Goal: Task Accomplishment & Management: Complete application form

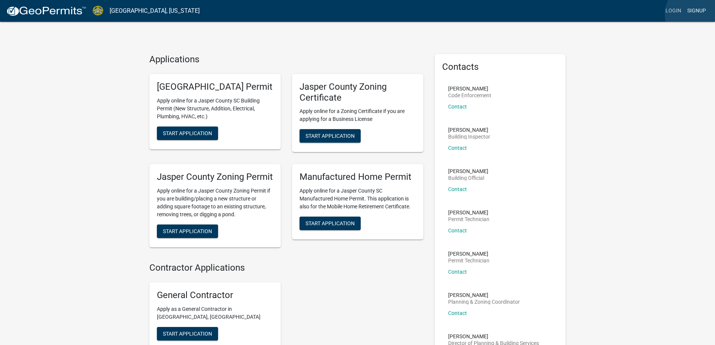
click at [695, 14] on link "Signup" at bounding box center [696, 11] width 25 height 14
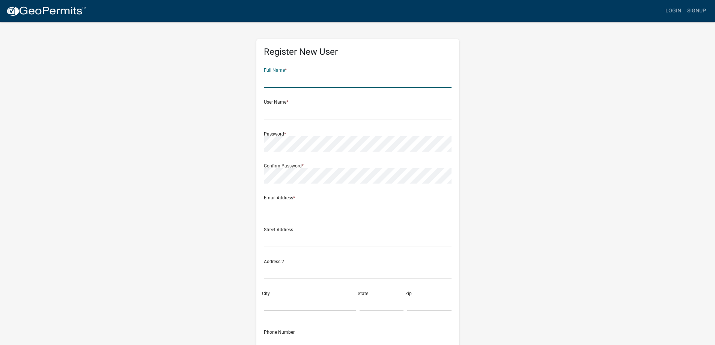
click at [274, 83] on input "text" at bounding box center [358, 79] width 188 height 15
type input "[PERSON_NAME]"
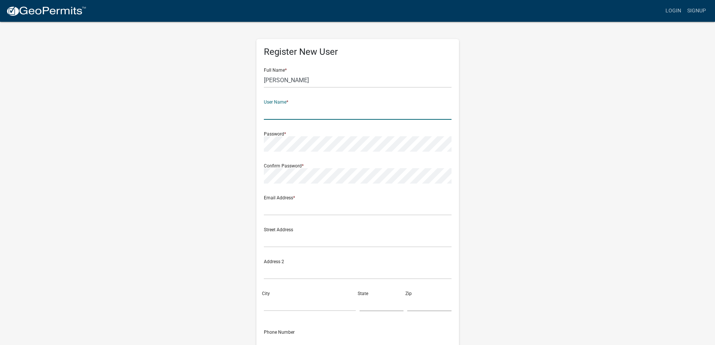
click at [319, 105] on input "text" at bounding box center [358, 111] width 188 height 15
type input "Jonesprmae"
click at [308, 166] on div "Confirm Password *" at bounding box center [358, 171] width 188 height 26
click at [307, 198] on div "Email Address *" at bounding box center [358, 202] width 188 height 26
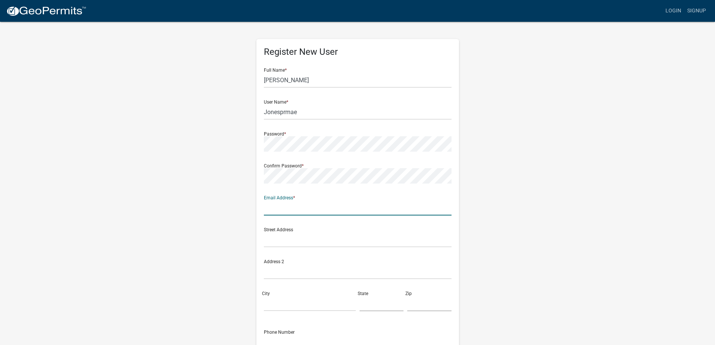
click at [309, 200] on input "text" at bounding box center [358, 207] width 188 height 15
type input "[EMAIL_ADDRESS][DOMAIN_NAME]"
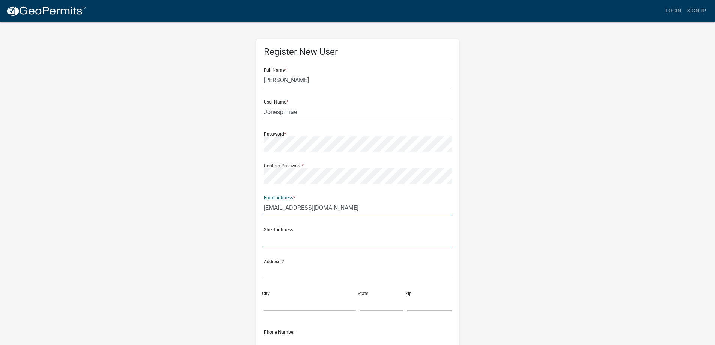
click at [304, 239] on input "text" at bounding box center [358, 239] width 188 height 15
type input "P O Box 189"
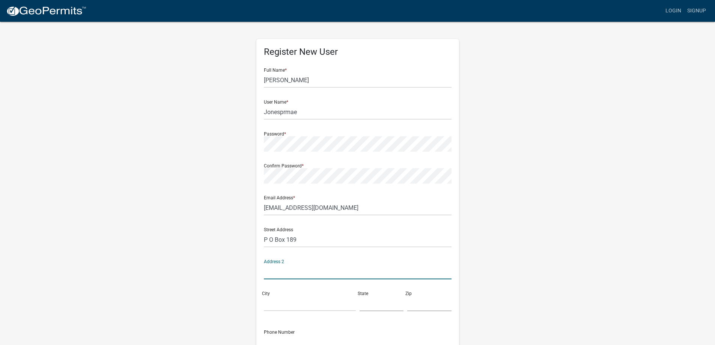
click at [297, 264] on input "text" at bounding box center [358, 271] width 188 height 15
type input "R"
click at [275, 298] on input "City" at bounding box center [310, 303] width 92 height 15
type input "Ridgeland"
click at [371, 305] on input "text" at bounding box center [381, 303] width 44 height 15
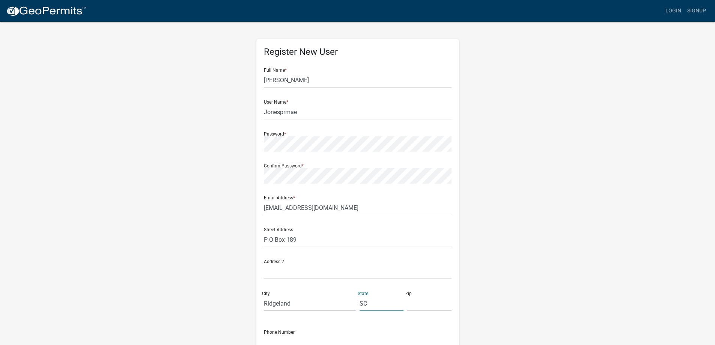
type input "SC"
click at [423, 306] on input "text" at bounding box center [429, 303] width 44 height 15
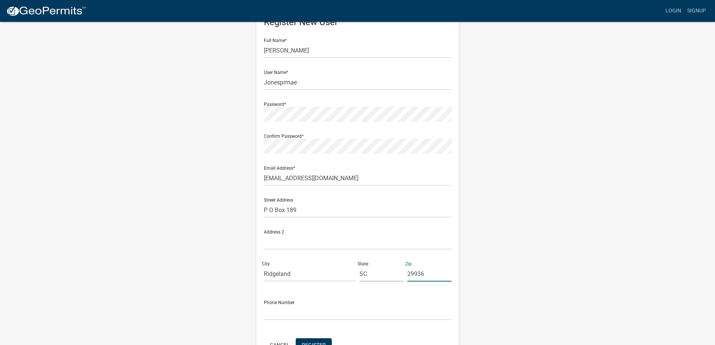
scroll to position [75, 0]
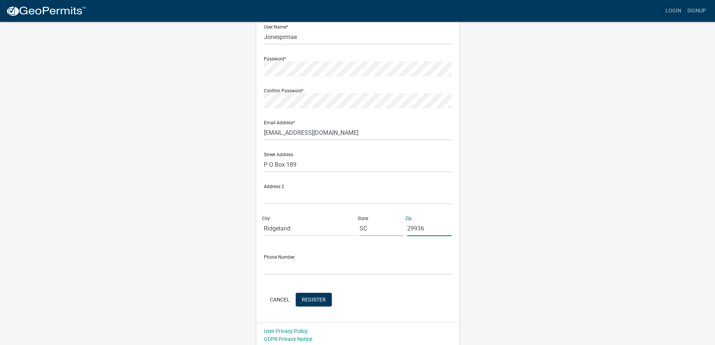
type input "29936"
click at [307, 264] on input "text" at bounding box center [358, 266] width 188 height 15
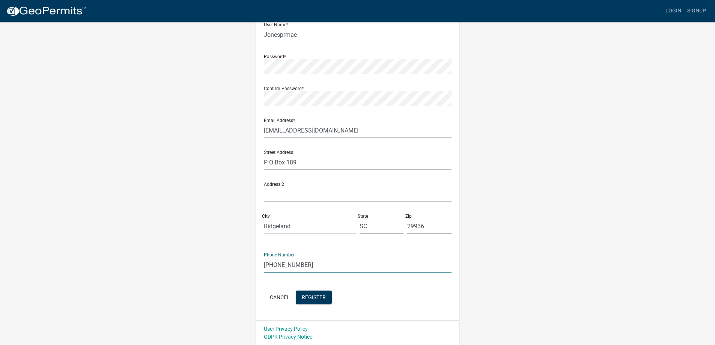
scroll to position [78, 0]
type input "[PHONE_NUMBER]"
click at [318, 297] on span "Register" at bounding box center [314, 296] width 24 height 6
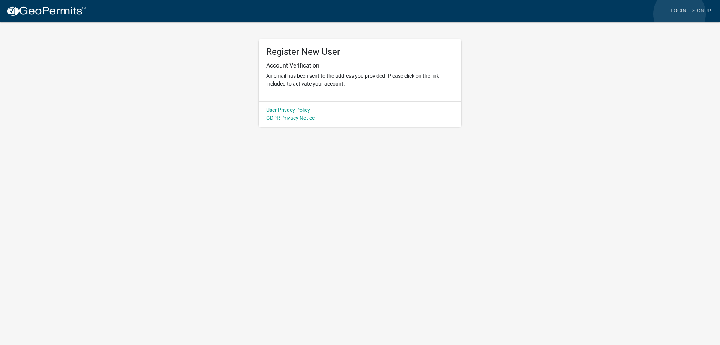
click at [680, 14] on link "Login" at bounding box center [679, 11] width 22 height 14
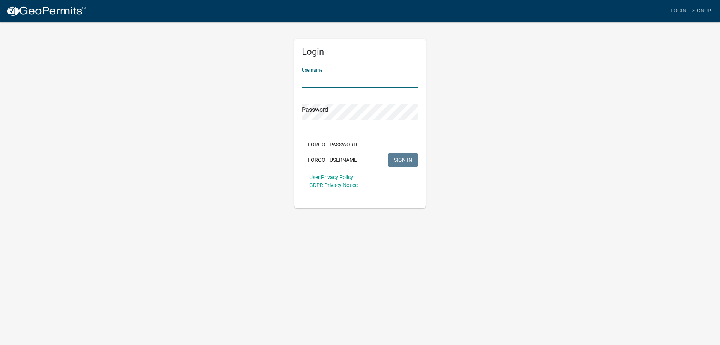
click at [335, 79] on input "Username" at bounding box center [360, 79] width 116 height 15
type input "Jonesprmae"
click at [406, 162] on span "SIGN IN" at bounding box center [403, 159] width 18 height 6
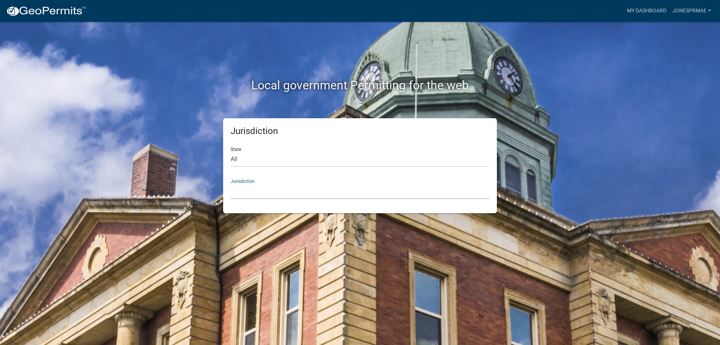
click at [346, 188] on select "[GEOGRAPHIC_DATA], [US_STATE] [GEOGRAPHIC_DATA], [US_STATE][PERSON_NAME][GEOGRA…" at bounding box center [360, 190] width 259 height 15
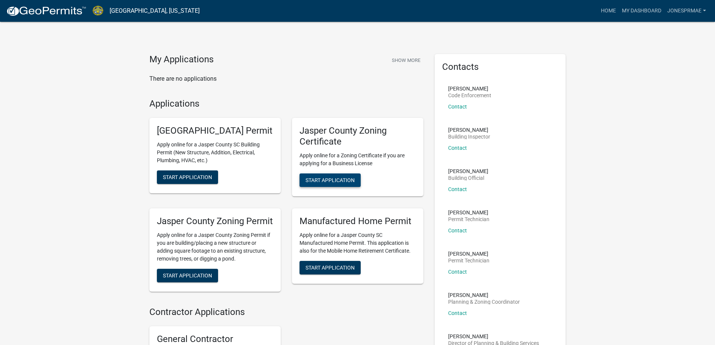
click at [352, 180] on span "Start Application" at bounding box center [329, 180] width 49 height 6
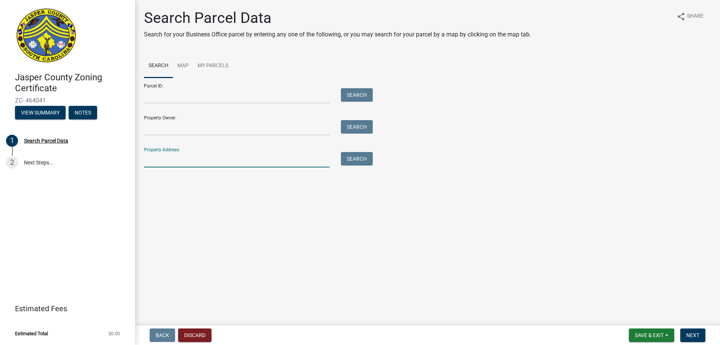
click at [174, 159] on input "Property Address:" at bounding box center [237, 159] width 186 height 15
type input "61 riverwalk"
click at [356, 161] on button "Search" at bounding box center [357, 159] width 32 height 14
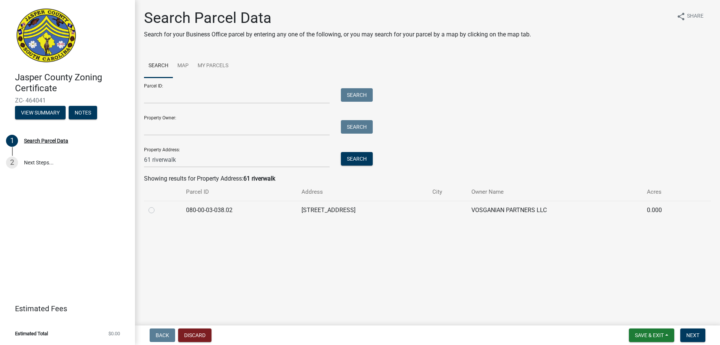
click at [158, 206] on label at bounding box center [158, 206] width 0 height 0
click at [158, 210] on input "radio" at bounding box center [160, 208] width 5 height 5
radio input "true"
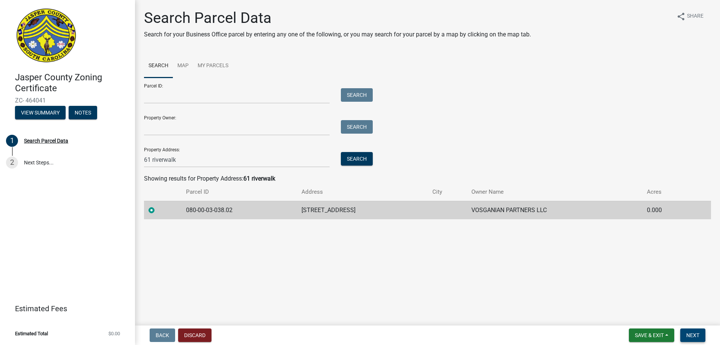
click at [691, 339] on button "Next" at bounding box center [693, 335] width 25 height 14
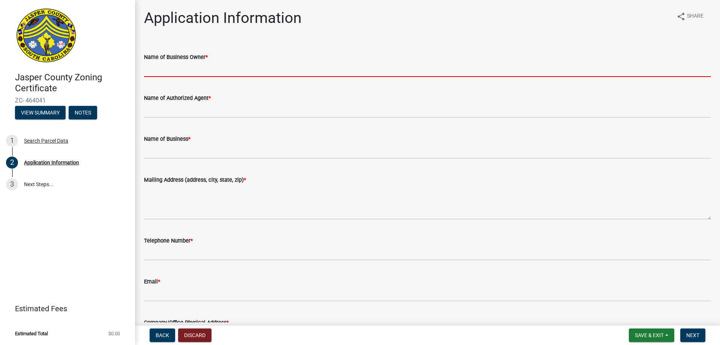
click at [263, 71] on input "Name of Business Owner *" at bounding box center [427, 69] width 567 height 15
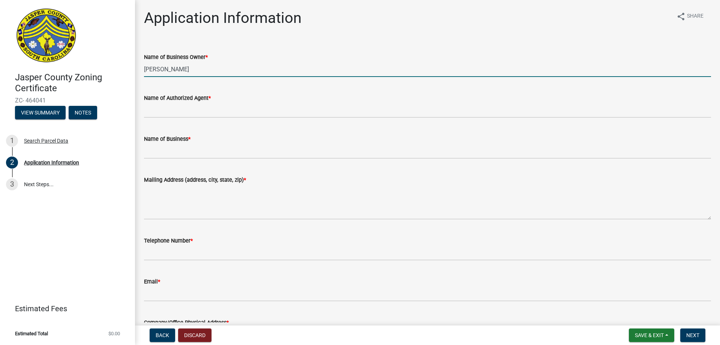
type input "[PERSON_NAME]"
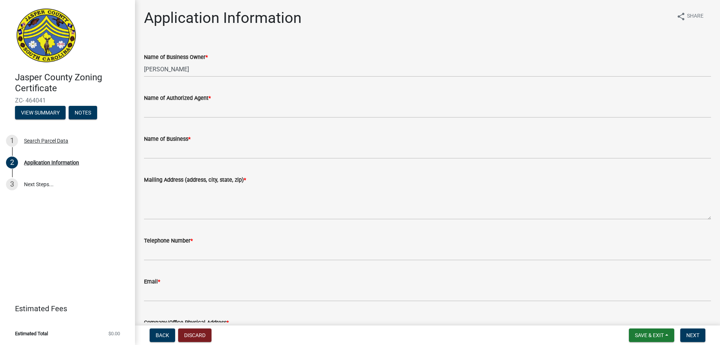
click at [253, 96] on div "Name of Authorized Agent *" at bounding box center [427, 97] width 567 height 9
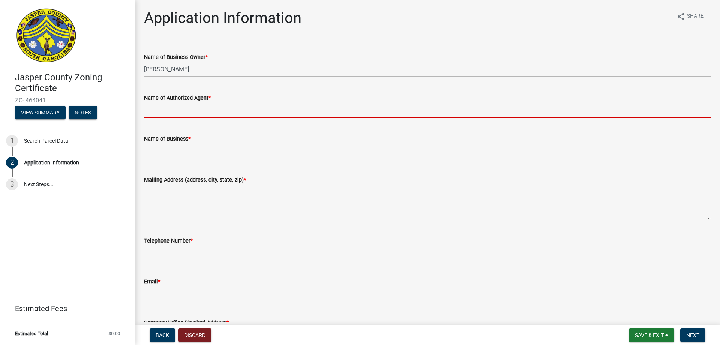
click at [220, 103] on input "Name of Authorized Agent *" at bounding box center [427, 109] width 567 height 15
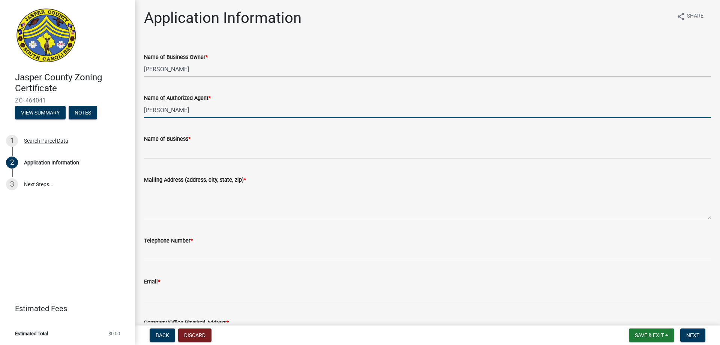
type input "[PERSON_NAME]"
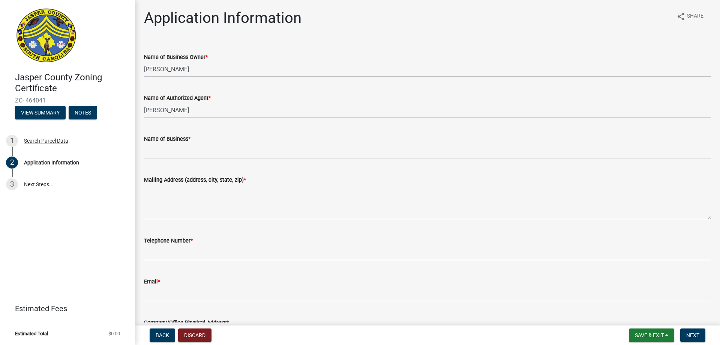
click at [202, 141] on div "Name of Business *" at bounding box center [427, 138] width 567 height 9
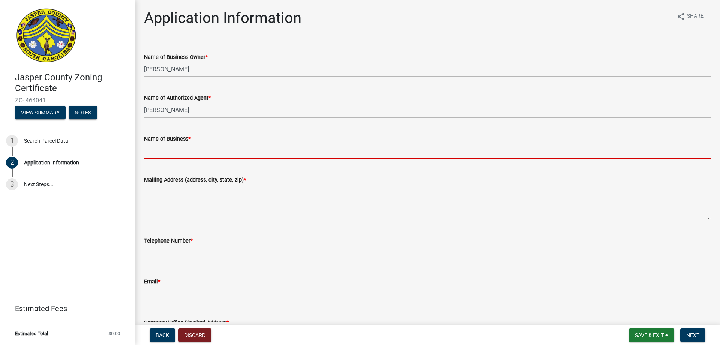
click at [193, 144] on input "Name of Business *" at bounding box center [427, 150] width 567 height 15
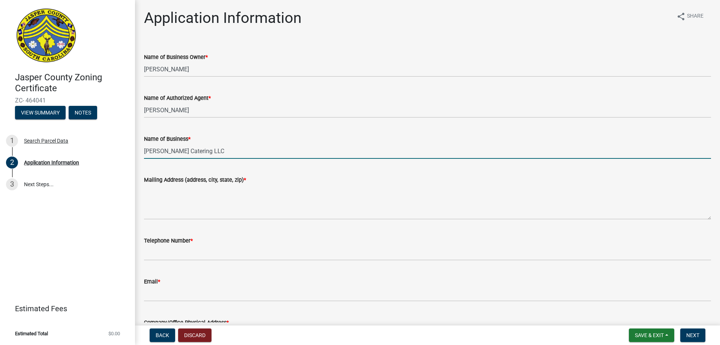
type input "[PERSON_NAME] Catering LLC"
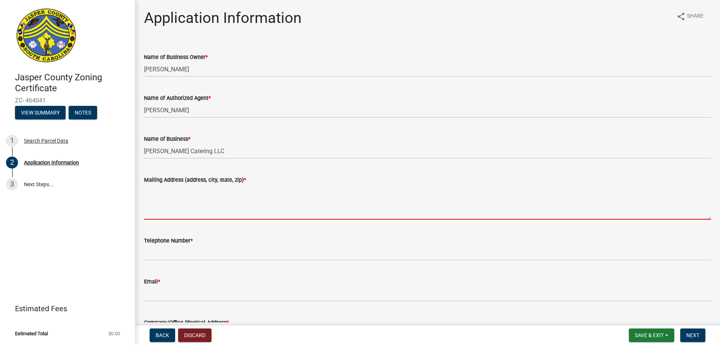
click at [162, 201] on textarea "Mailing Address (address, city, state, zip) *" at bounding box center [427, 201] width 567 height 35
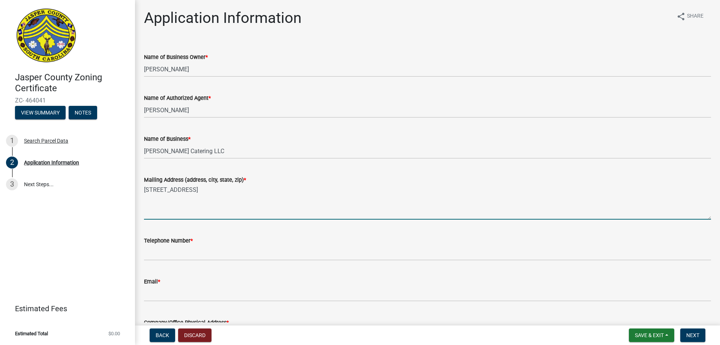
type textarea "[STREET_ADDRESS]"
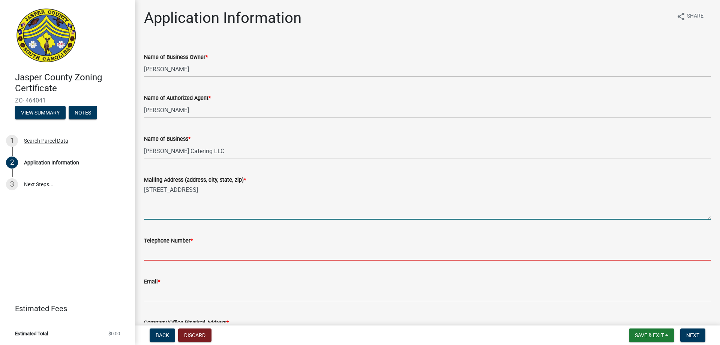
click at [167, 248] on input "Telephone Number *" at bounding box center [427, 252] width 567 height 15
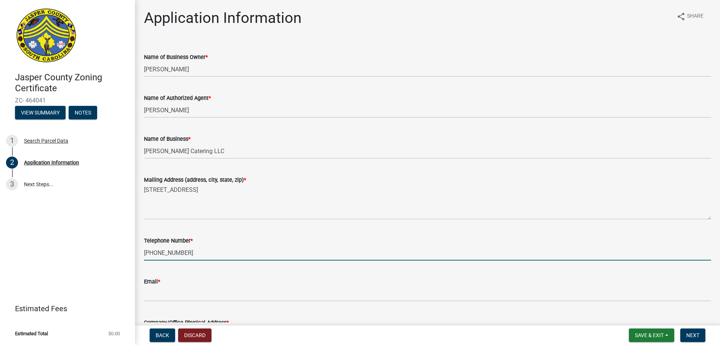
type input "[PHONE_NUMBER]"
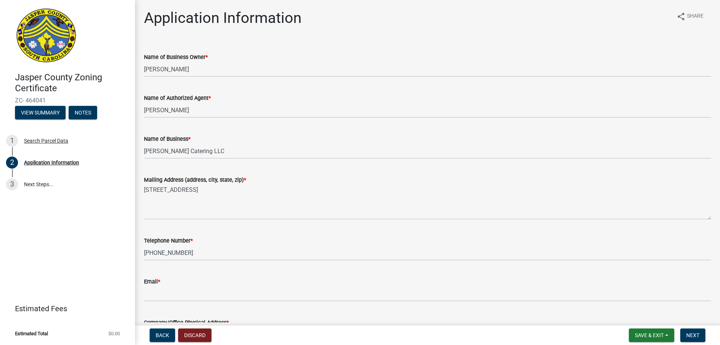
click at [171, 281] on div "Email *" at bounding box center [427, 281] width 567 height 9
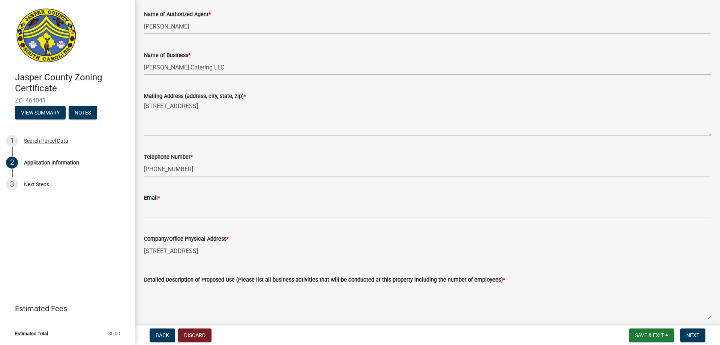
scroll to position [113, 0]
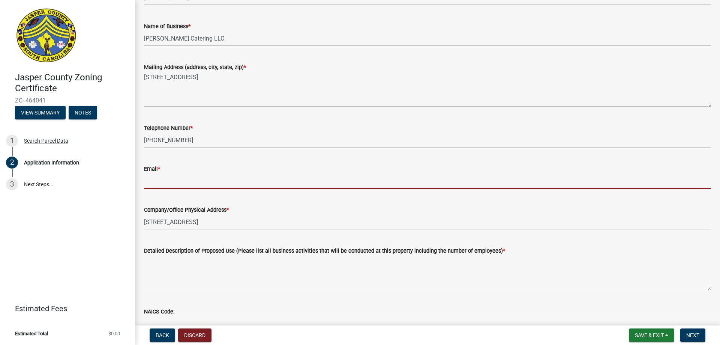
click at [179, 177] on input "Email *" at bounding box center [427, 180] width 567 height 15
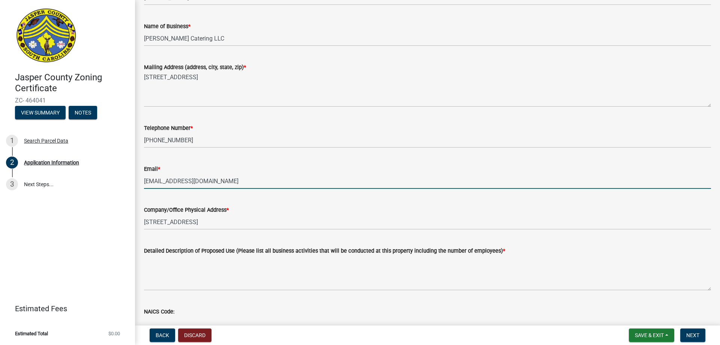
type input "[EMAIL_ADDRESS][DOMAIN_NAME]"
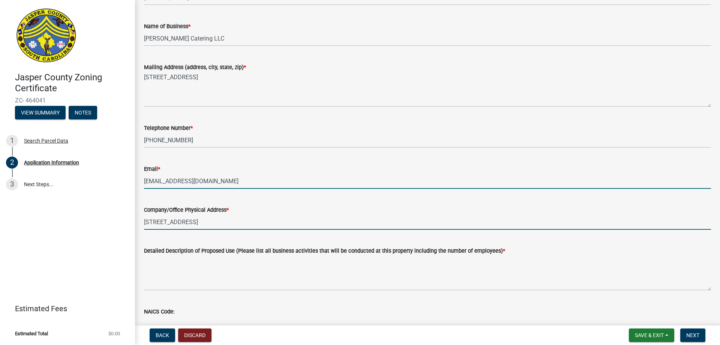
click at [203, 227] on input "[STREET_ADDRESS]" at bounding box center [427, 221] width 567 height 15
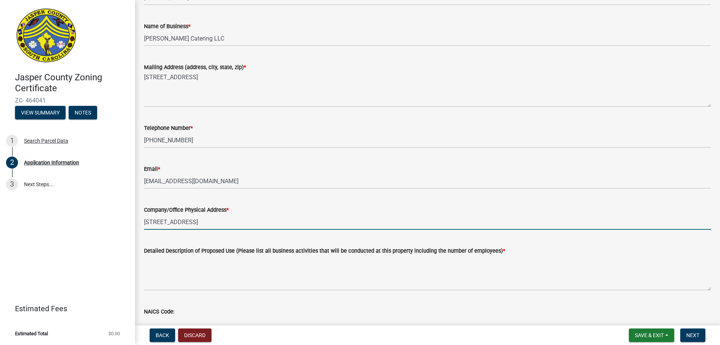
type input "[STREET_ADDRESS]"
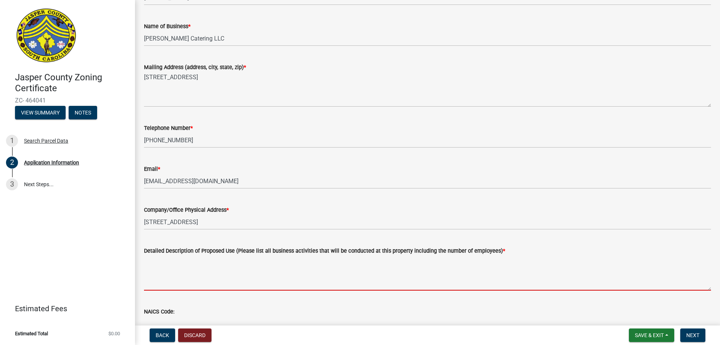
click at [195, 279] on textarea "Detailed Description of Proposed Use (Please list all business activities that …" at bounding box center [427, 272] width 567 height 35
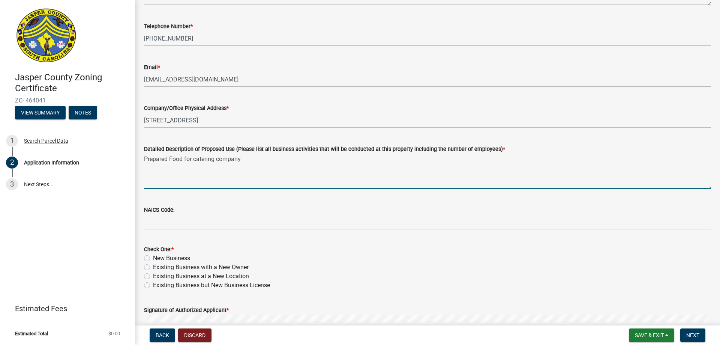
scroll to position [225, 0]
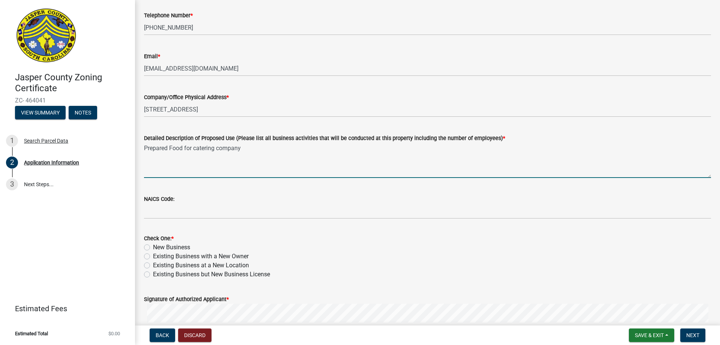
type textarea "Prepared Food for catering company"
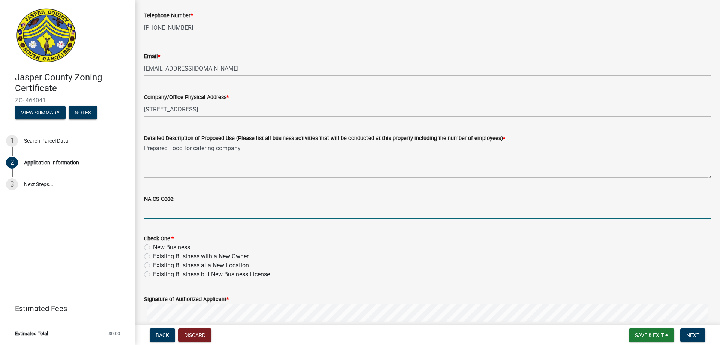
click at [202, 213] on input "NAICS Code:" at bounding box center [427, 210] width 567 height 15
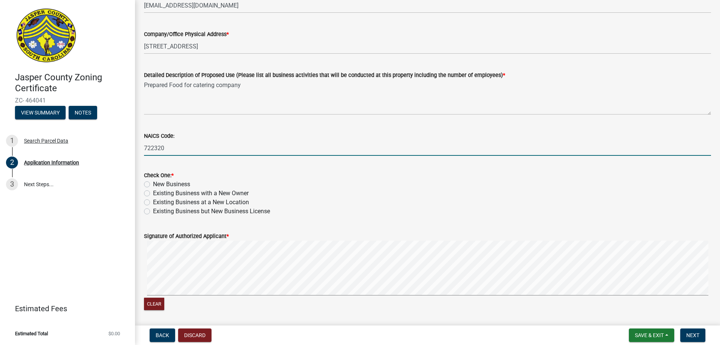
scroll to position [300, 0]
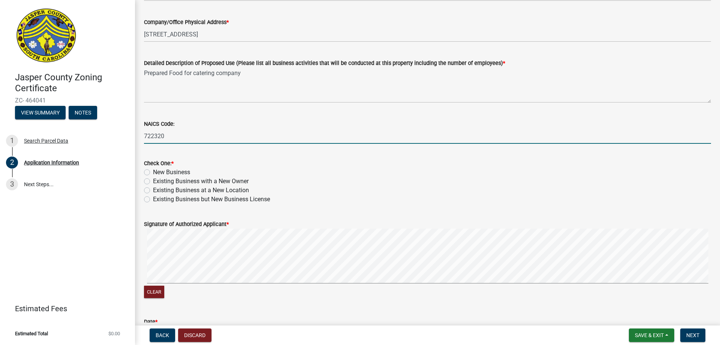
type input "722320"
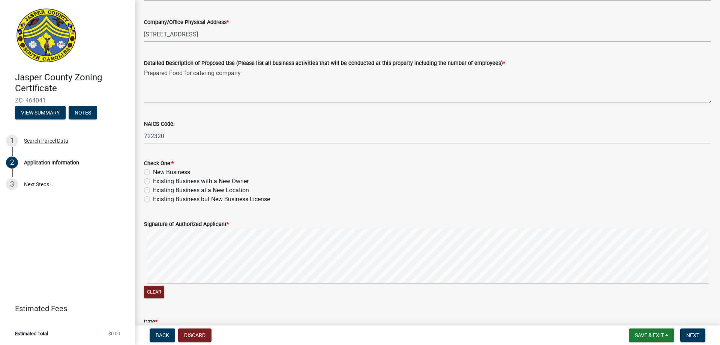
click at [153, 190] on label "Existing Business at a New Location" at bounding box center [201, 190] width 96 height 9
click at [153, 190] on input "Existing Business at a New Location" at bounding box center [155, 188] width 5 height 5
radio input "true"
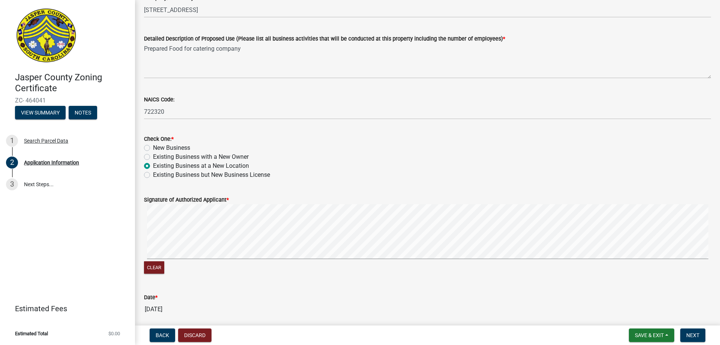
scroll to position [338, 0]
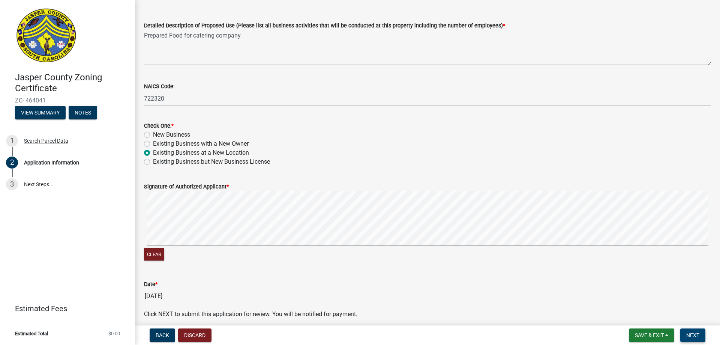
click at [688, 334] on span "Next" at bounding box center [693, 335] width 13 height 6
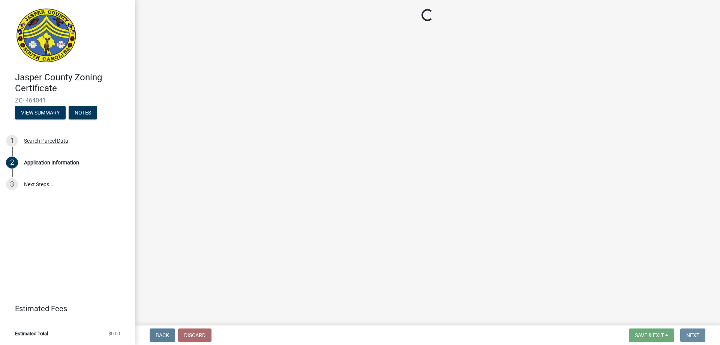
scroll to position [0, 0]
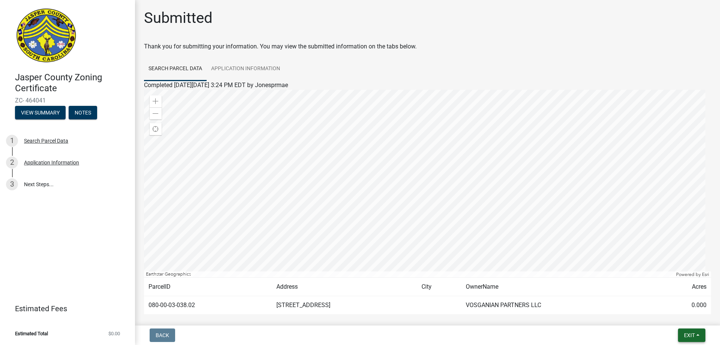
click at [688, 333] on span "Exit" at bounding box center [689, 335] width 11 height 6
click at [691, 317] on button "Save & Exit" at bounding box center [676, 316] width 60 height 18
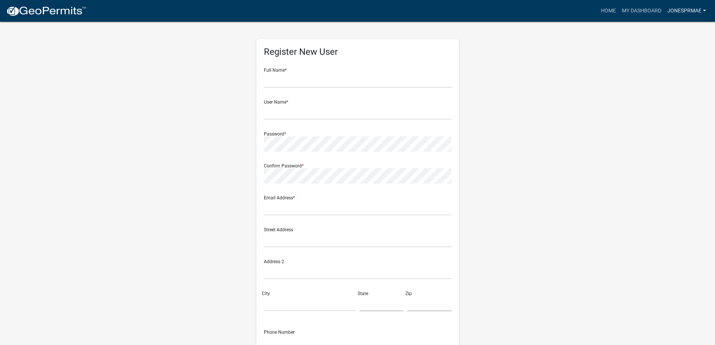
click at [706, 11] on link "Jonesprmae" at bounding box center [686, 11] width 45 height 14
click at [656, 56] on link "Logout" at bounding box center [679, 55] width 60 height 18
